Goal: Find specific page/section: Find specific page/section

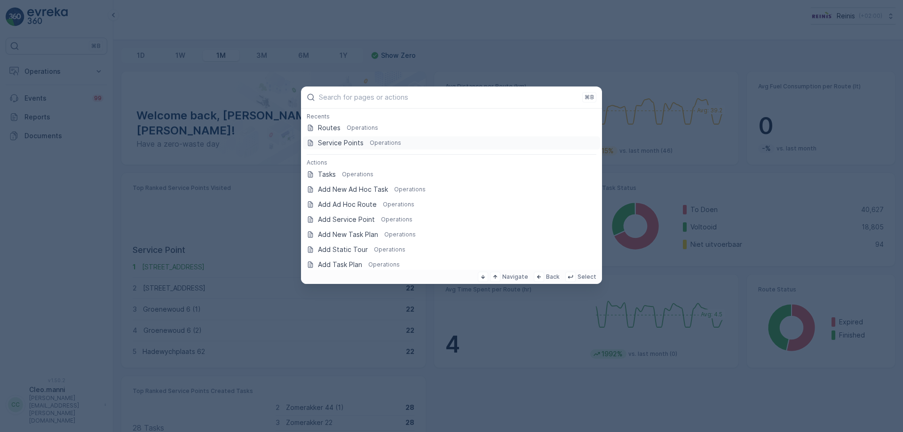
click at [355, 141] on p "Service Points" at bounding box center [341, 142] width 46 height 9
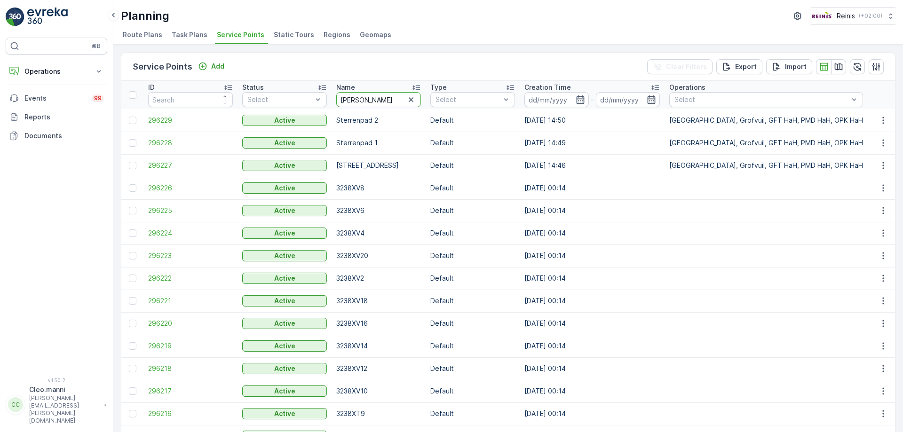
type input "[PERSON_NAME]"
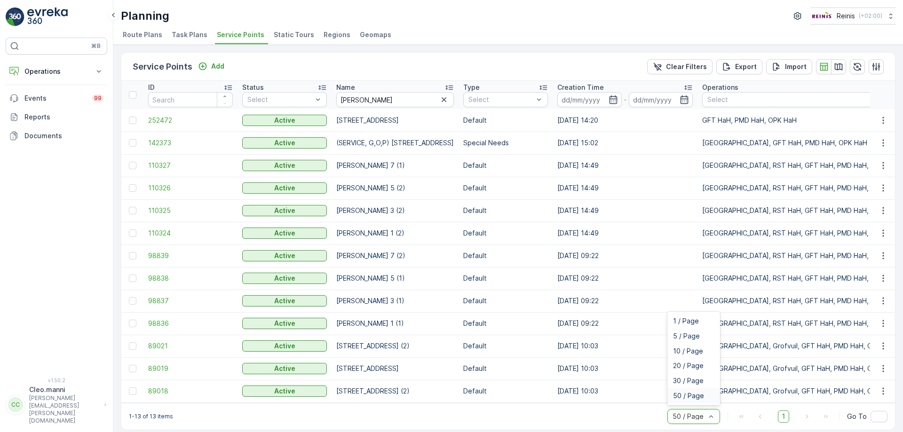
click at [693, 400] on span "50 / Page" at bounding box center [688, 396] width 31 height 8
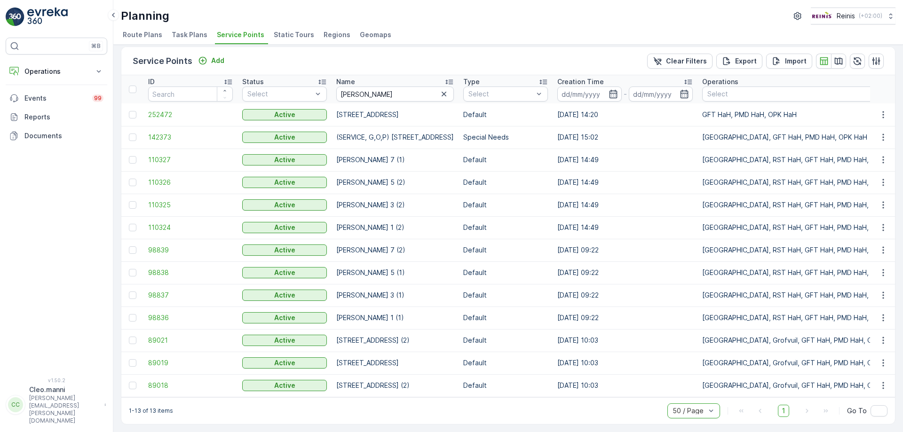
scroll to position [10, 0]
click at [783, 411] on span "1" at bounding box center [783, 411] width 11 height 12
click at [784, 410] on span "1" at bounding box center [783, 411] width 11 height 12
click at [836, 58] on icon "button" at bounding box center [838, 60] width 9 height 9
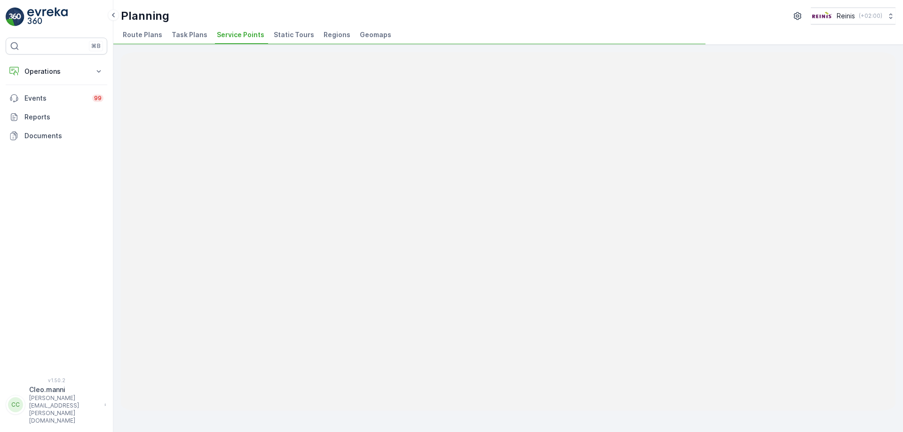
scroll to position [0, 0]
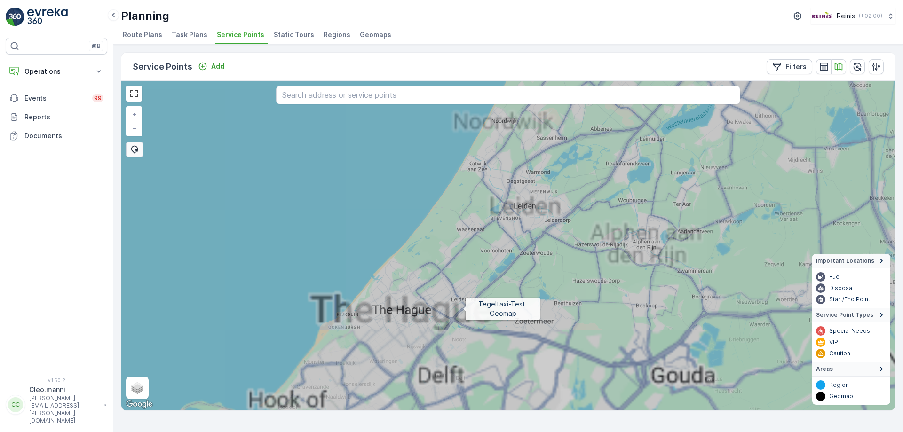
drag, startPoint x: 461, startPoint y: 318, endPoint x: 514, endPoint y: 222, distance: 109.1
click at [502, 240] on icon at bounding box center [512, 227] width 931 height 398
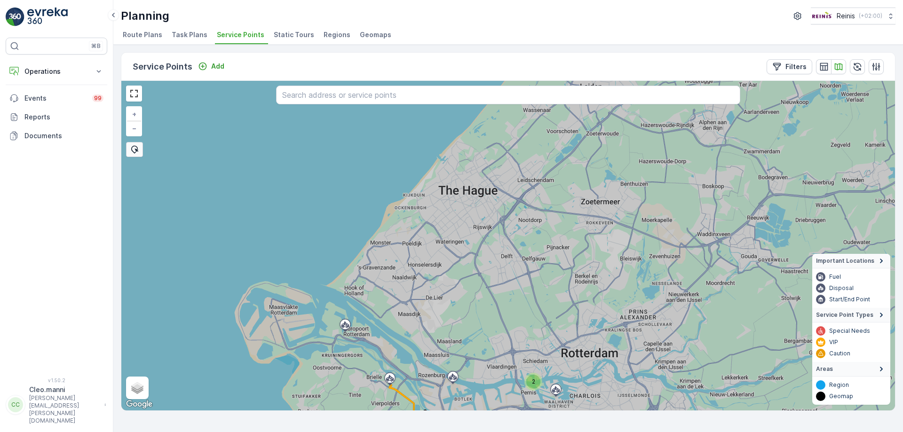
drag, startPoint x: 485, startPoint y: 342, endPoint x: 538, endPoint y: 206, distance: 145.6
click at [524, 238] on icon at bounding box center [508, 246] width 931 height 398
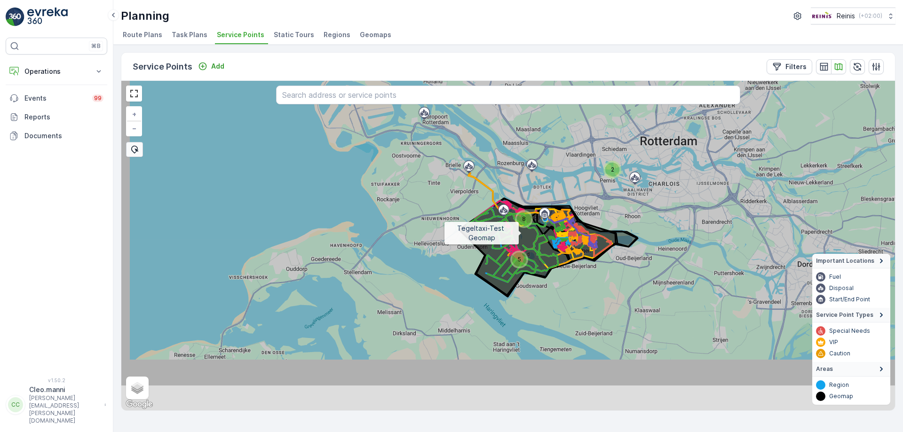
drag, startPoint x: 506, startPoint y: 295, endPoint x: 525, endPoint y: 217, distance: 80.9
click at [525, 217] on icon at bounding box center [522, 188] width 931 height 398
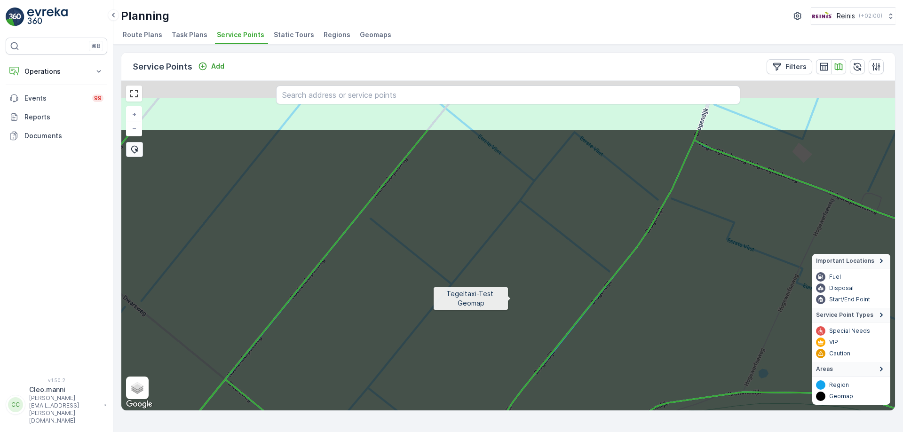
drag, startPoint x: 523, startPoint y: 214, endPoint x: 506, endPoint y: 318, distance: 105.3
click at [506, 317] on icon at bounding box center [500, 328] width 931 height 398
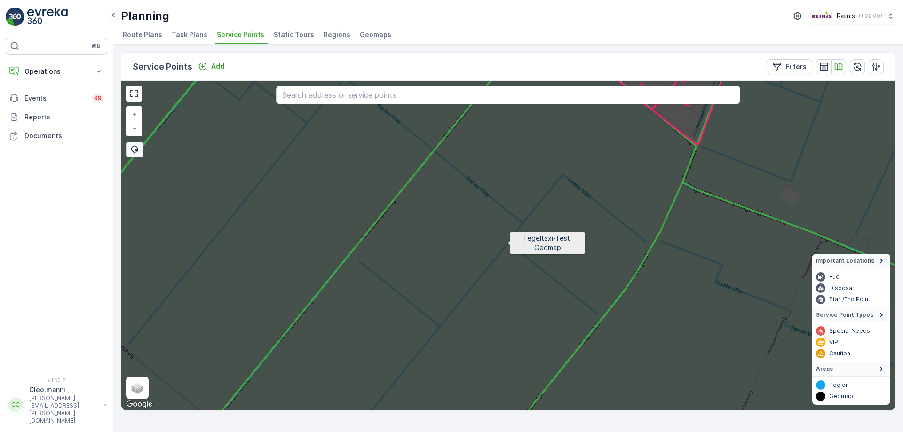
drag, startPoint x: 508, startPoint y: 243, endPoint x: 501, endPoint y: 352, distance: 109.3
click at [504, 348] on icon at bounding box center [508, 246] width 931 height 398
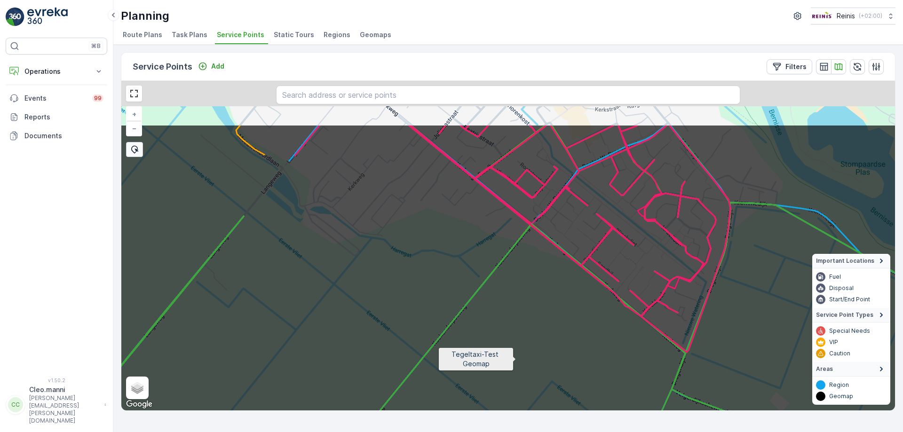
drag, startPoint x: 524, startPoint y: 326, endPoint x: 515, endPoint y: 363, distance: 37.7
click at [516, 363] on icon at bounding box center [504, 323] width 931 height 398
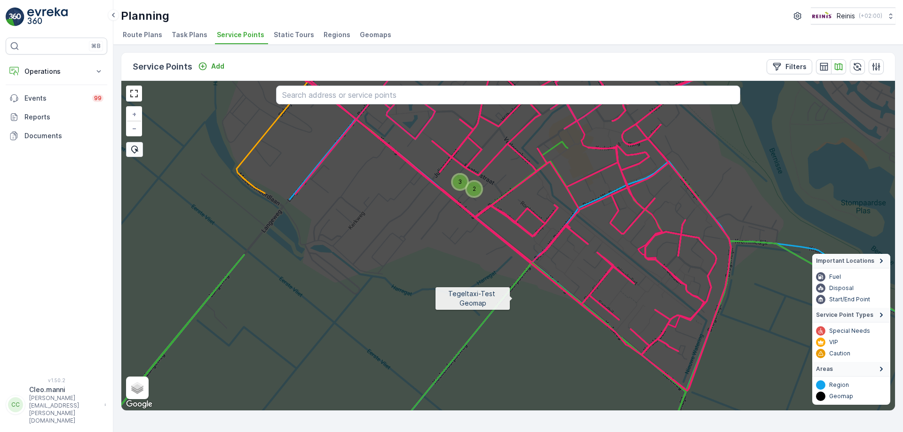
drag, startPoint x: 502, startPoint y: 276, endPoint x: 532, endPoint y: 339, distance: 70.1
click at [532, 339] on icon at bounding box center [514, 259] width 931 height 398
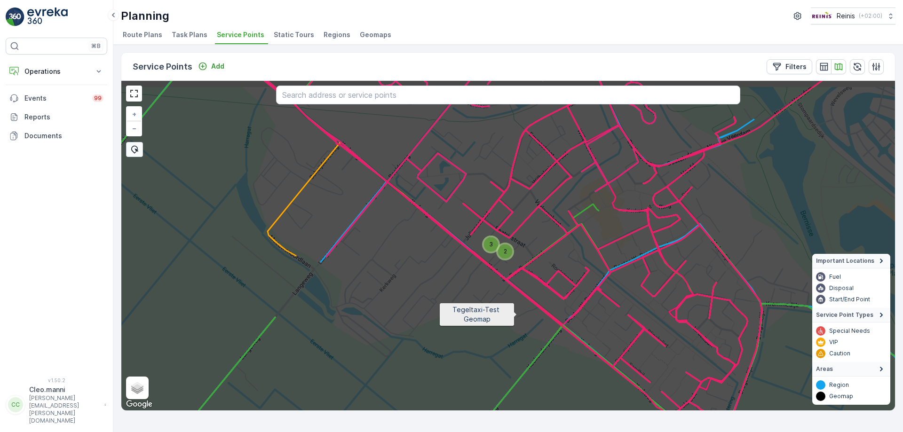
drag, startPoint x: 509, startPoint y: 301, endPoint x: 537, endPoint y: 347, distance: 53.9
click at [537, 347] on icon at bounding box center [515, 258] width 931 height 398
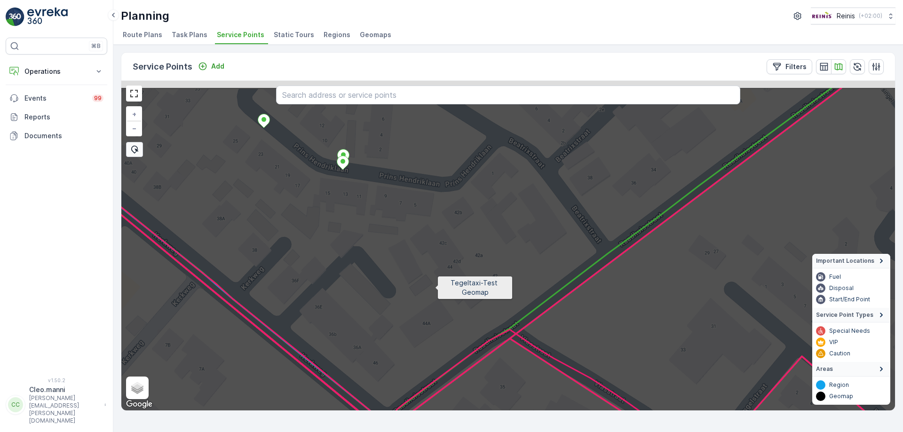
drag, startPoint x: 436, startPoint y: 285, endPoint x: 449, endPoint y: 347, distance: 63.6
click at [449, 345] on icon at bounding box center [499, 286] width 931 height 398
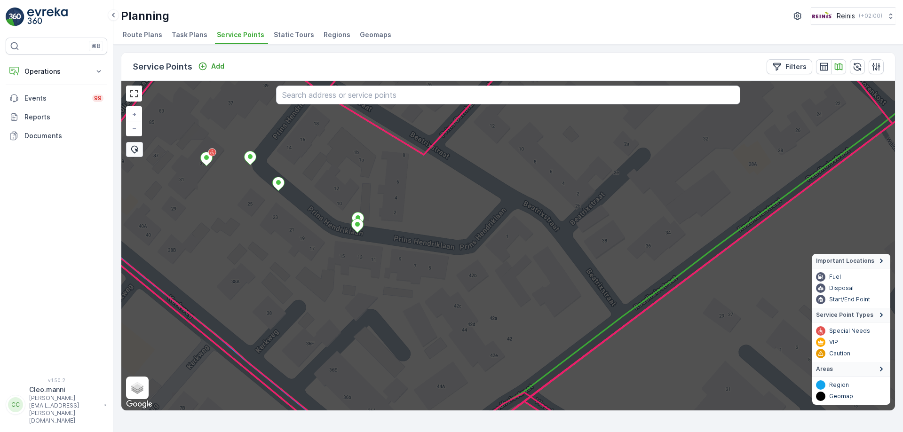
click at [237, 35] on span "Service Points" at bounding box center [241, 34] width 48 height 9
click at [237, 34] on span "Service Points" at bounding box center [241, 34] width 48 height 9
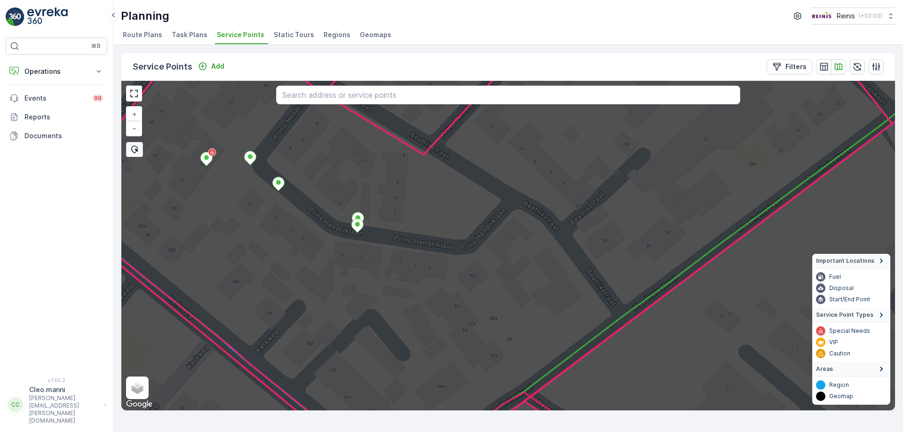
click at [177, 66] on p "Service Points" at bounding box center [163, 66] width 60 height 13
click at [825, 68] on icon "button" at bounding box center [823, 66] width 9 height 9
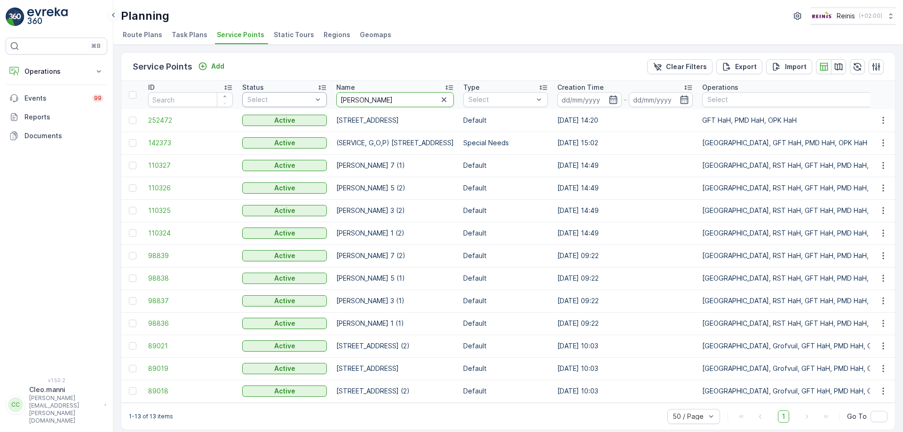
drag, startPoint x: 411, startPoint y: 98, endPoint x: 318, endPoint y: 102, distance: 93.2
type input "schaduwgras"
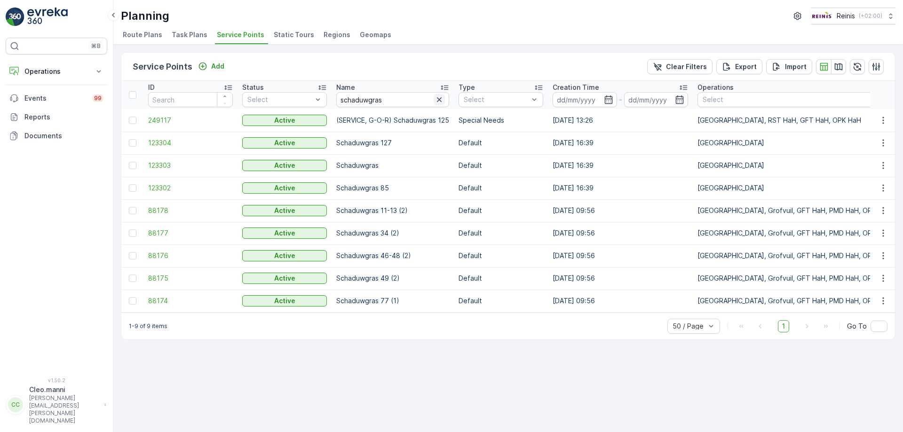
click at [440, 99] on icon "button" at bounding box center [439, 99] width 5 height 5
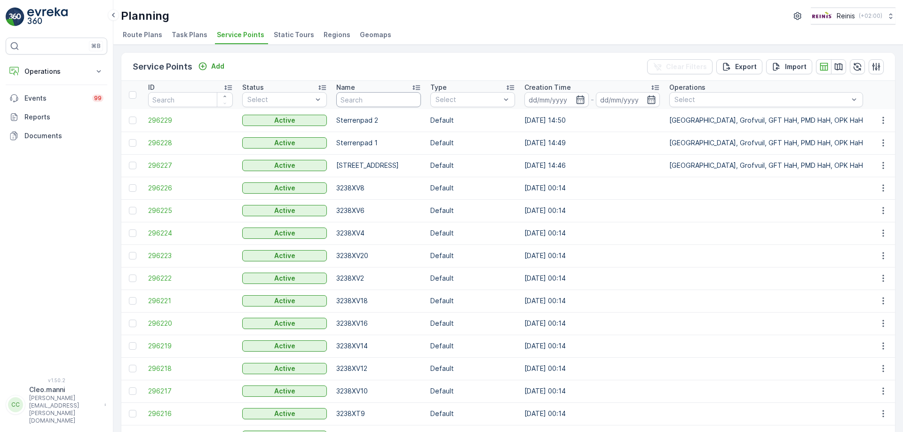
click at [404, 100] on input "text" at bounding box center [378, 99] width 85 height 15
type input "snoekenveen"
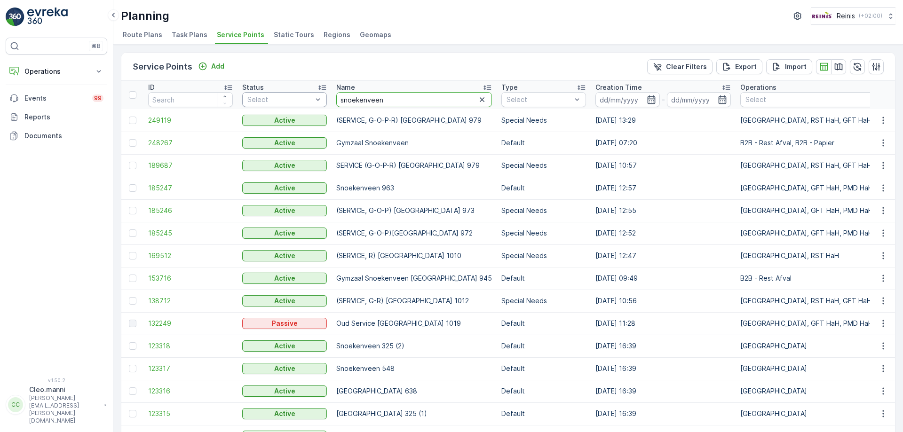
drag, startPoint x: 388, startPoint y: 98, endPoint x: 310, endPoint y: 100, distance: 77.2
type input "piet"
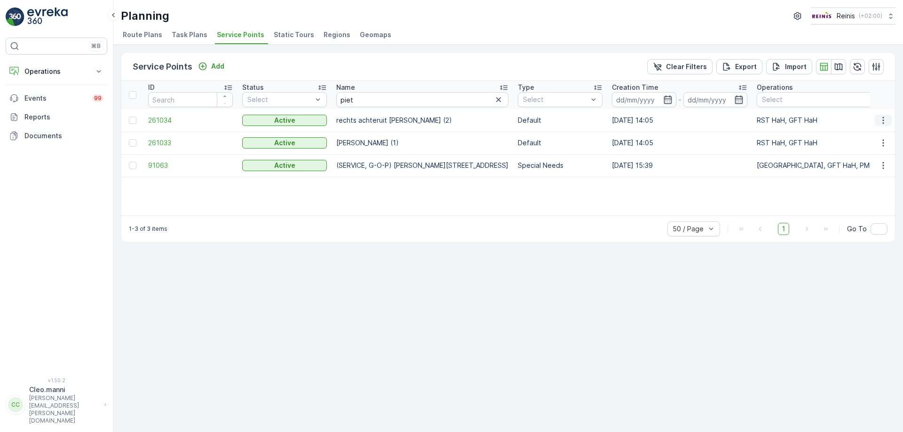
click at [885, 121] on icon "button" at bounding box center [883, 120] width 9 height 9
click at [857, 135] on span "See More Details" at bounding box center [855, 134] width 55 height 9
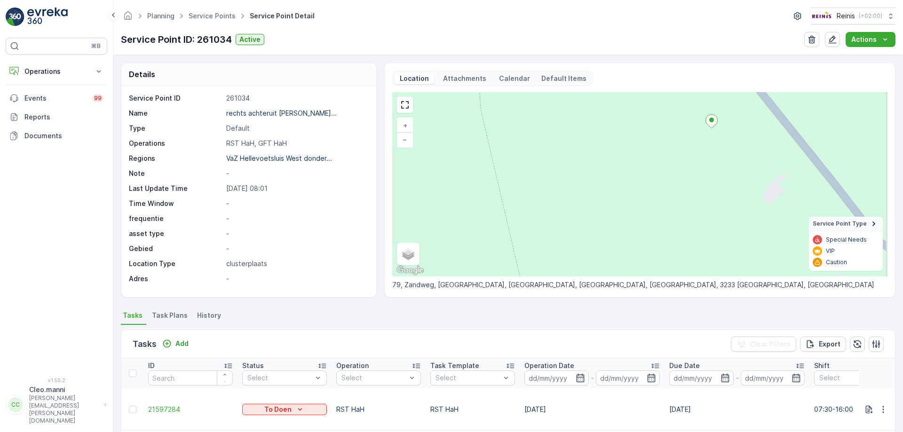
drag, startPoint x: 671, startPoint y: 181, endPoint x: 585, endPoint y: 236, distance: 102.6
click at [585, 236] on div "+ − Satellite Roadmap Terrain Hybrid Leaflet Keyboard shortcuts Map Data Map da…" at bounding box center [639, 184] width 495 height 184
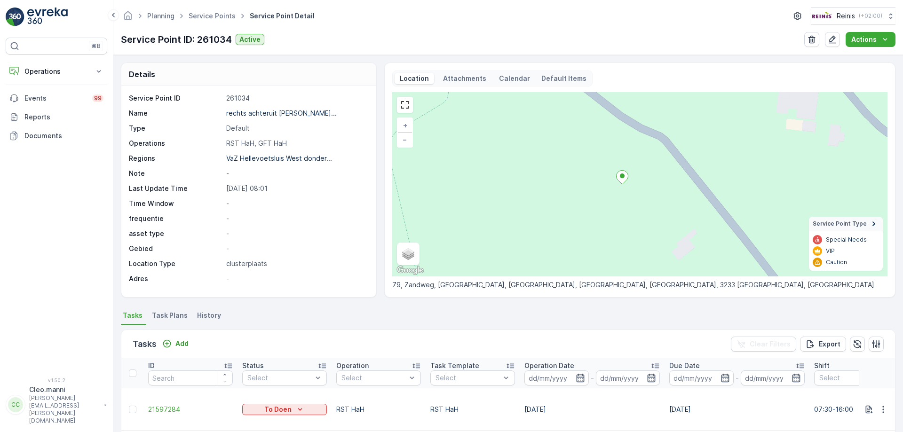
click at [259, 118] on div "Service Point ID 261034 Name rechts achteruit [PERSON_NAME]... Type Default Ope…" at bounding box center [248, 189] width 238 height 190
click at [215, 16] on link "Service Points" at bounding box center [212, 16] width 47 height 8
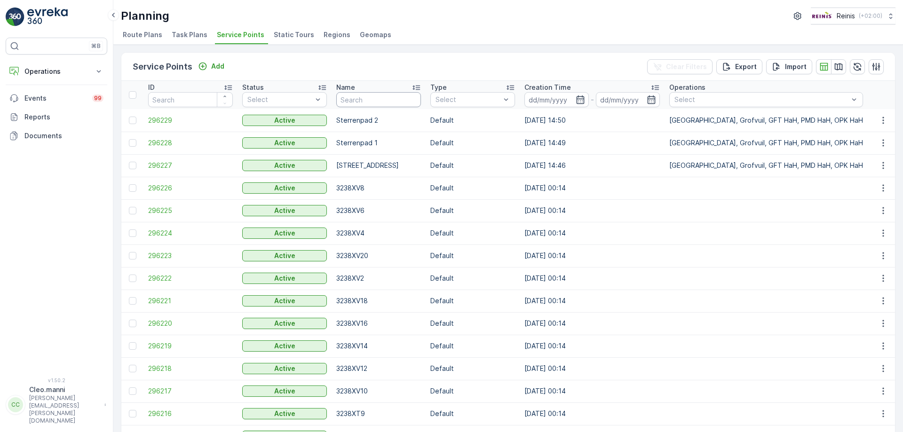
click at [393, 101] on input "text" at bounding box center [378, 99] width 85 height 15
type input "[PERSON_NAME]"
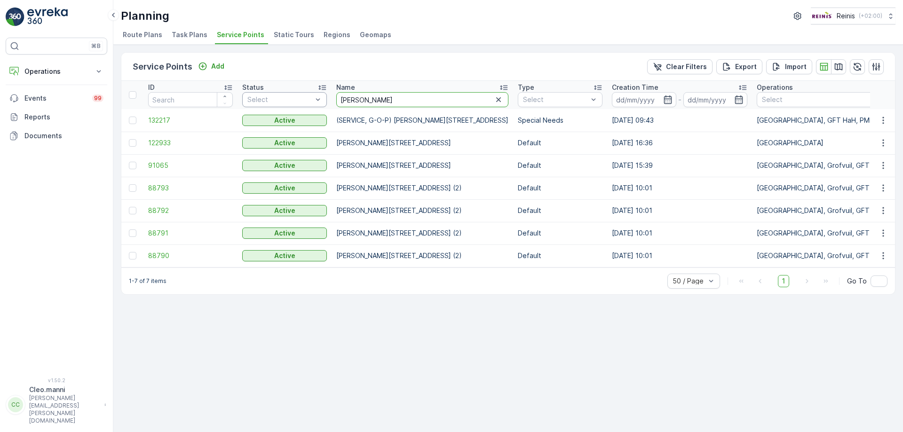
drag, startPoint x: 391, startPoint y: 96, endPoint x: 322, endPoint y: 101, distance: 69.3
type input "[PERSON_NAME]"
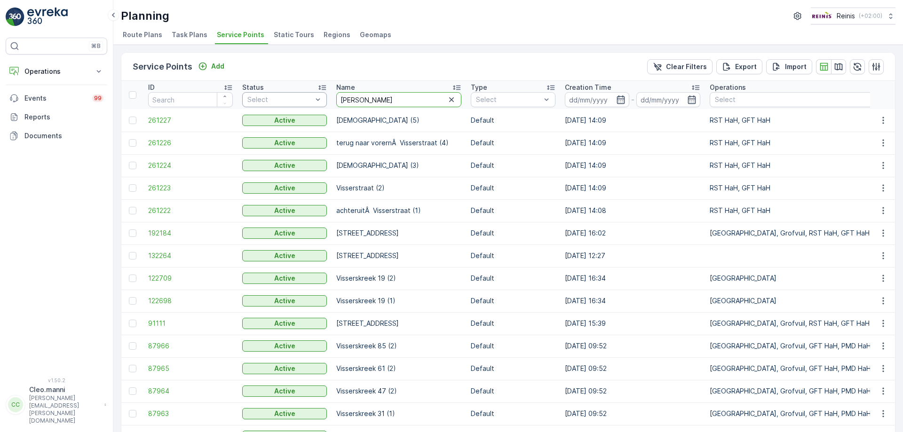
drag, startPoint x: 373, startPoint y: 101, endPoint x: 326, endPoint y: 101, distance: 47.5
type input "Service"
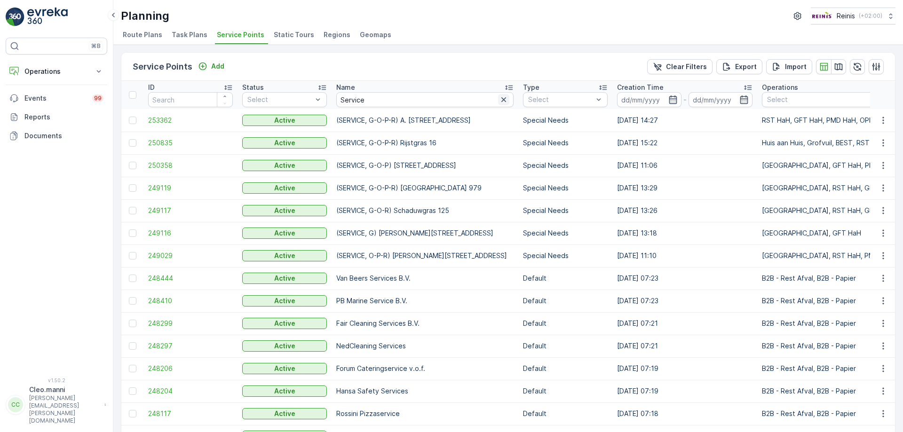
click at [499, 99] on icon "button" at bounding box center [503, 99] width 9 height 9
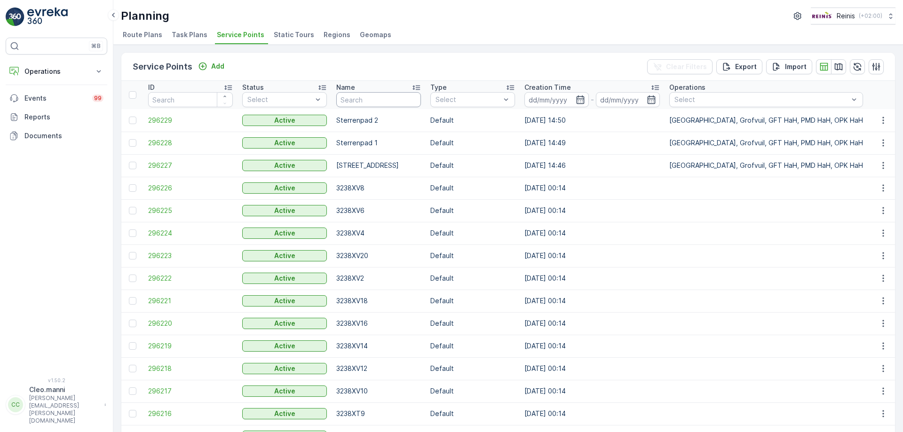
click at [375, 103] on input "text" at bounding box center [378, 99] width 85 height 15
type input "bladeregroen"
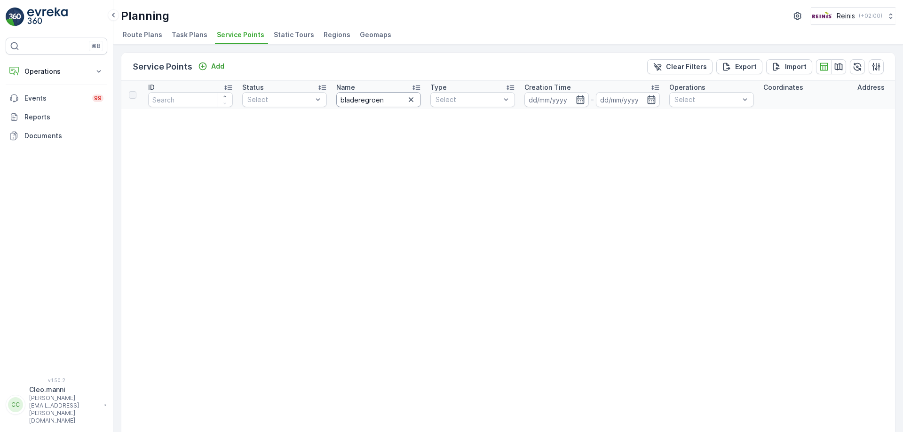
click at [387, 98] on input "bladeregroen" at bounding box center [378, 99] width 85 height 15
type input "blader"
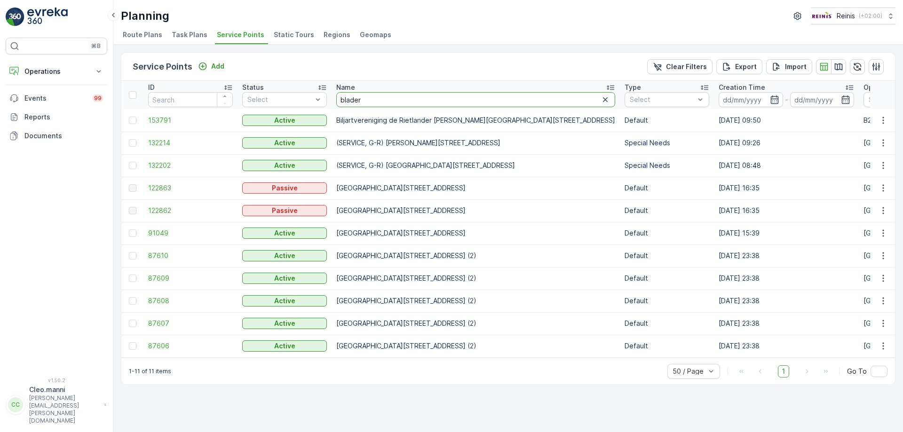
drag, startPoint x: 368, startPoint y: 100, endPoint x: 333, endPoint y: 97, distance: 35.4
click at [339, 98] on input "blader" at bounding box center [475, 99] width 279 height 15
type input "veermaan"
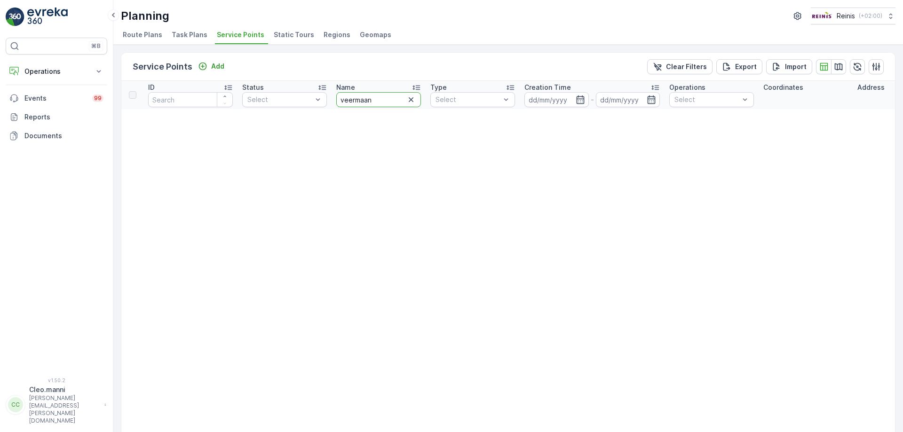
click at [375, 100] on input "veermaan" at bounding box center [378, 99] width 85 height 15
type input "veerman"
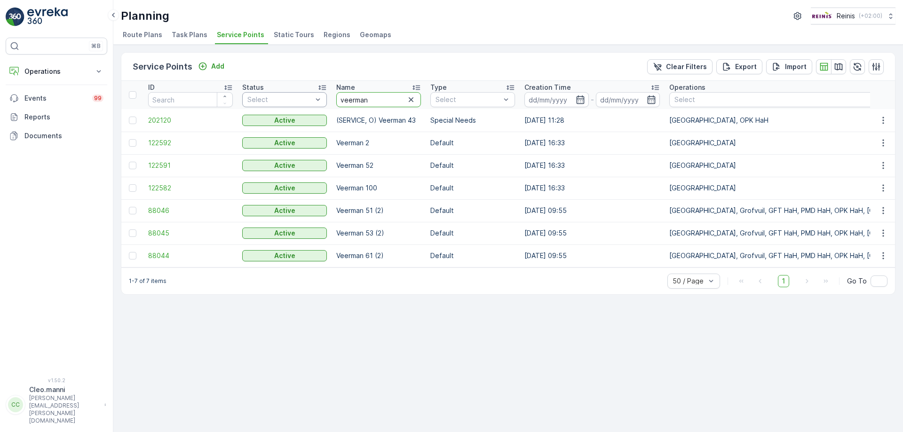
drag, startPoint x: 378, startPoint y: 99, endPoint x: 315, endPoint y: 96, distance: 63.1
type input "kyll"
